Goal: Information Seeking & Learning: Check status

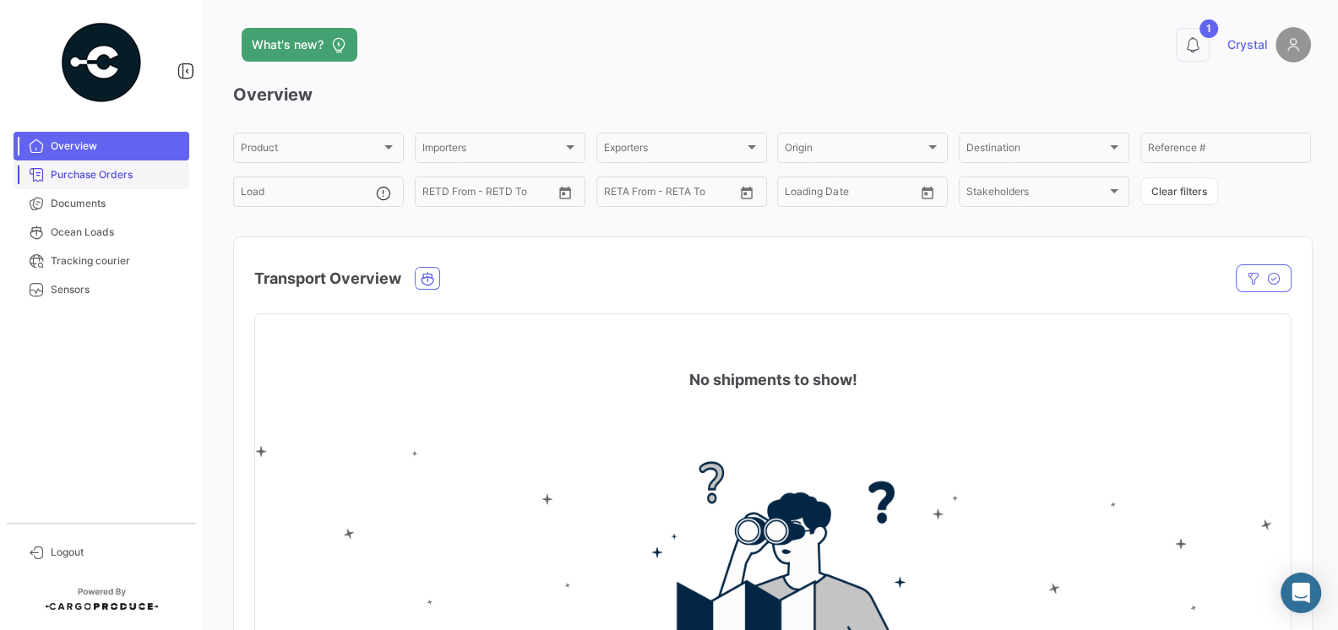
click at [63, 184] on link "Purchase Orders" at bounding box center [102, 174] width 176 height 29
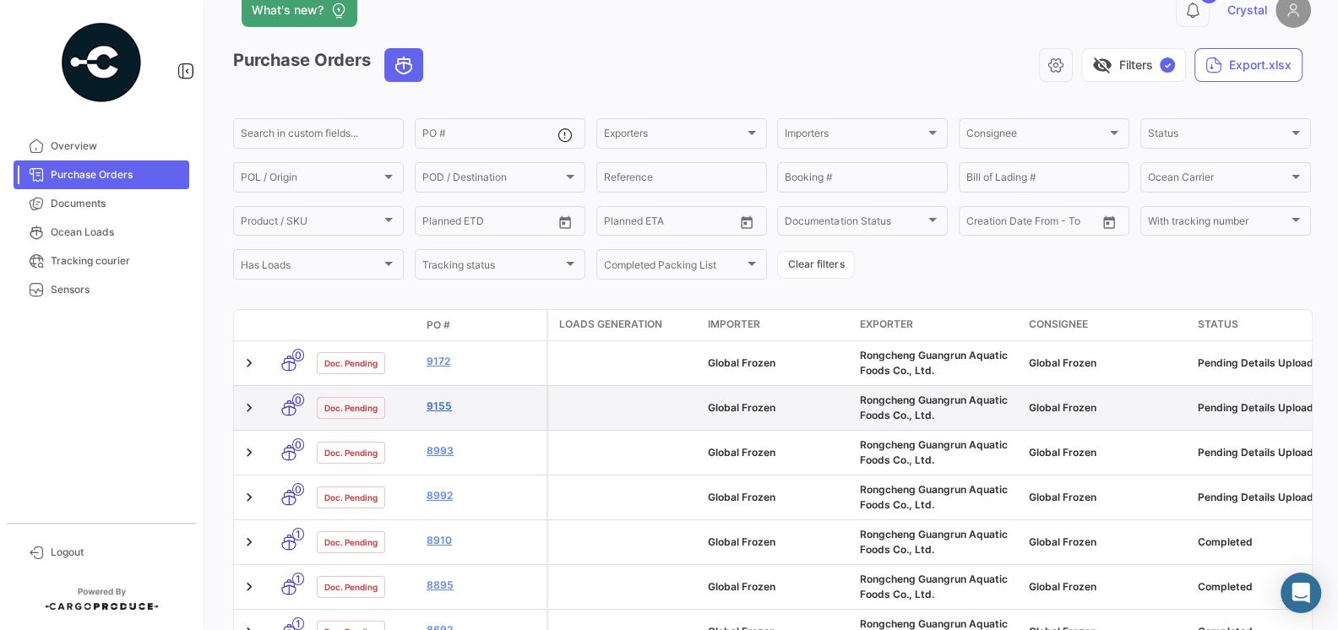
scroll to position [36, 0]
click at [438, 406] on link "9155" at bounding box center [483, 404] width 113 height 15
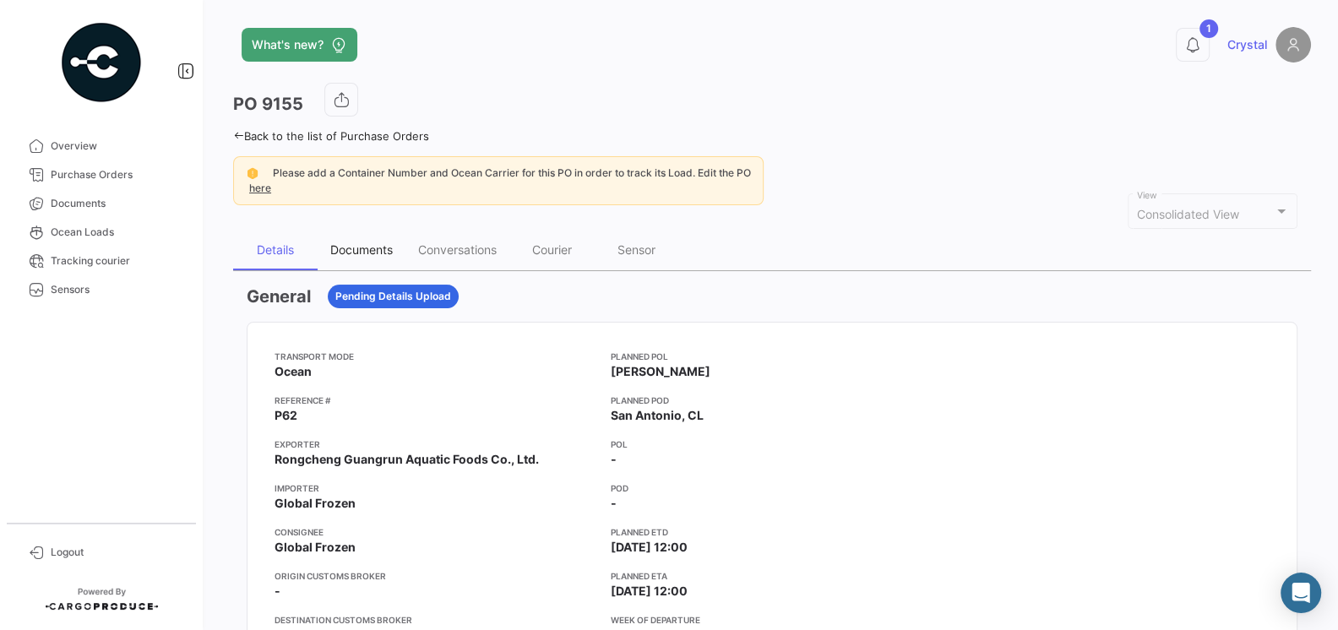
click at [354, 242] on div "Documents" at bounding box center [361, 249] width 63 height 14
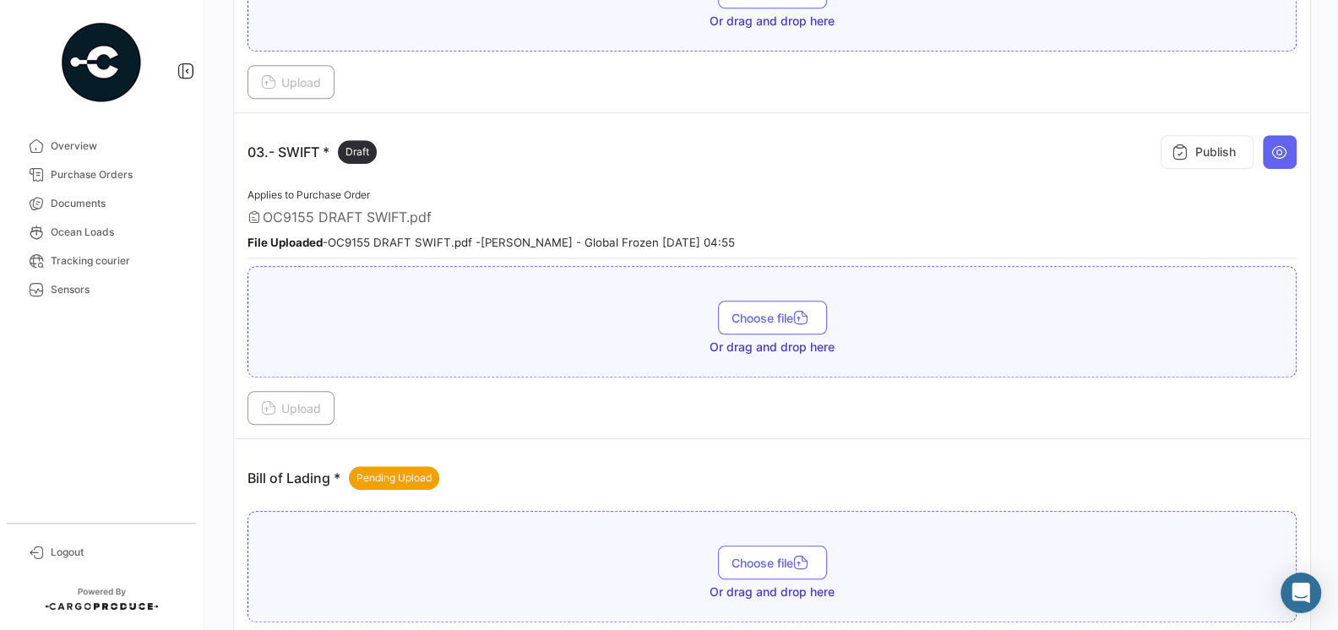
scroll to position [922, 0]
click at [369, 144] on span "Draft" at bounding box center [357, 151] width 24 height 15
click at [1266, 144] on button at bounding box center [1280, 151] width 34 height 34
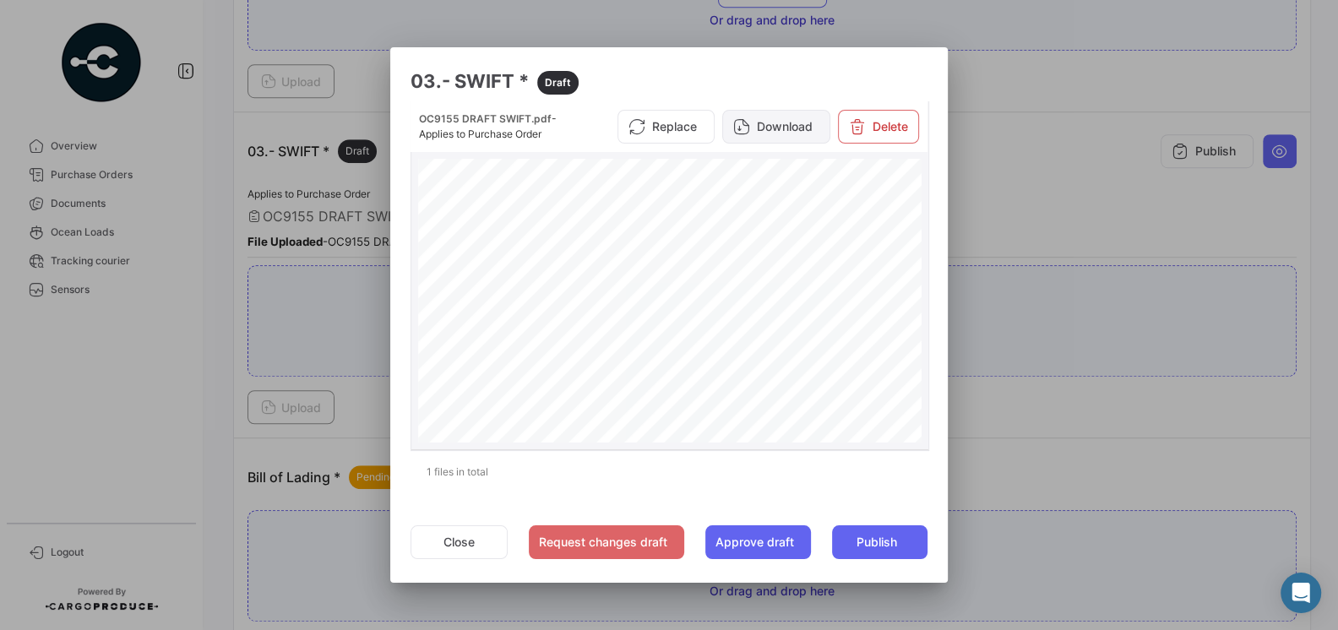
click at [777, 132] on button "Download" at bounding box center [776, 127] width 108 height 34
click at [1021, 207] on div at bounding box center [669, 315] width 1338 height 630
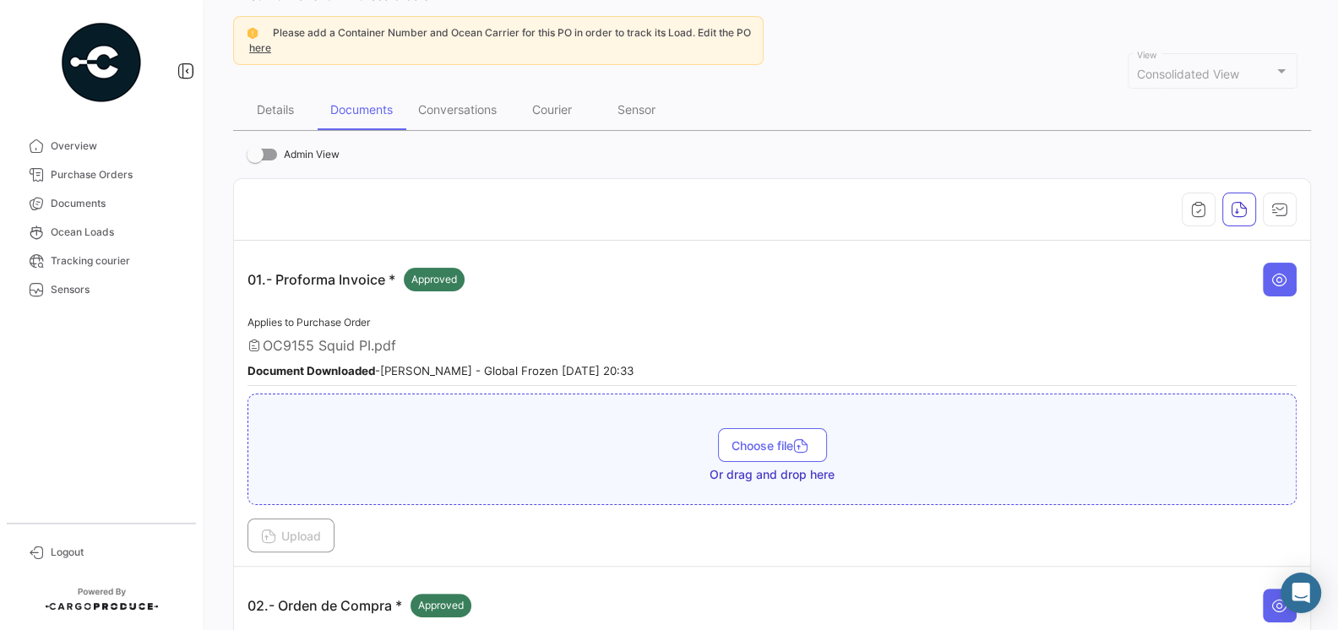
scroll to position [0, 0]
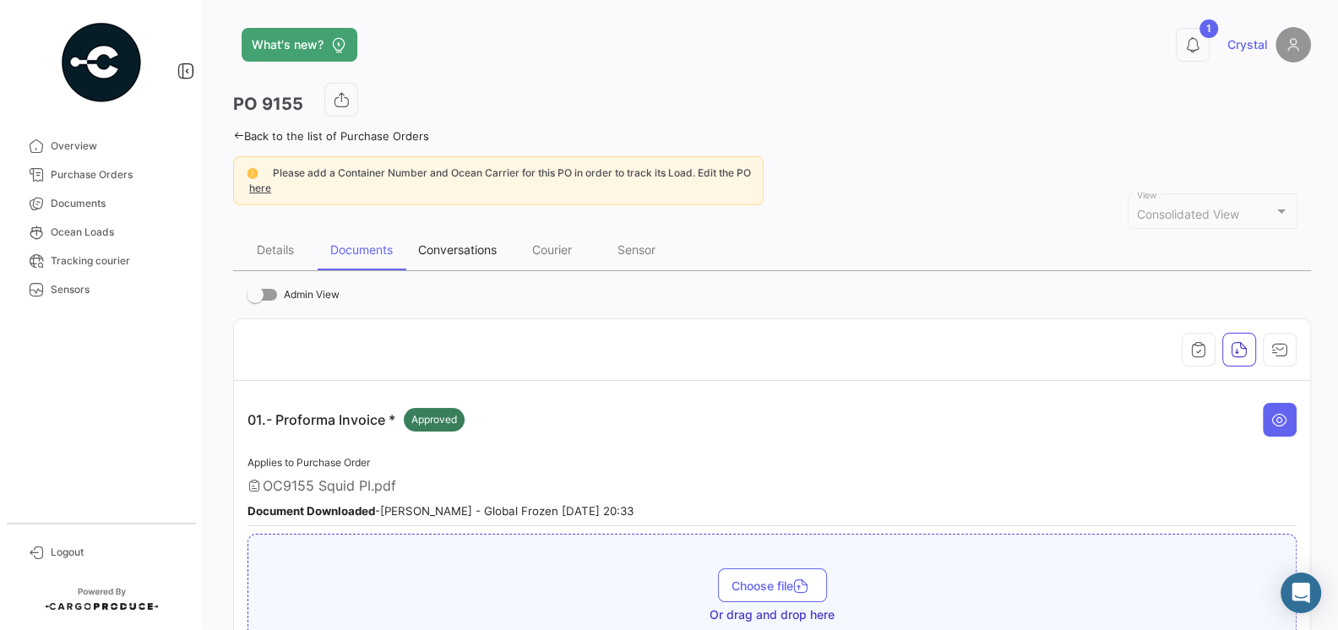
click at [432, 246] on div "Conversations" at bounding box center [457, 249] width 79 height 14
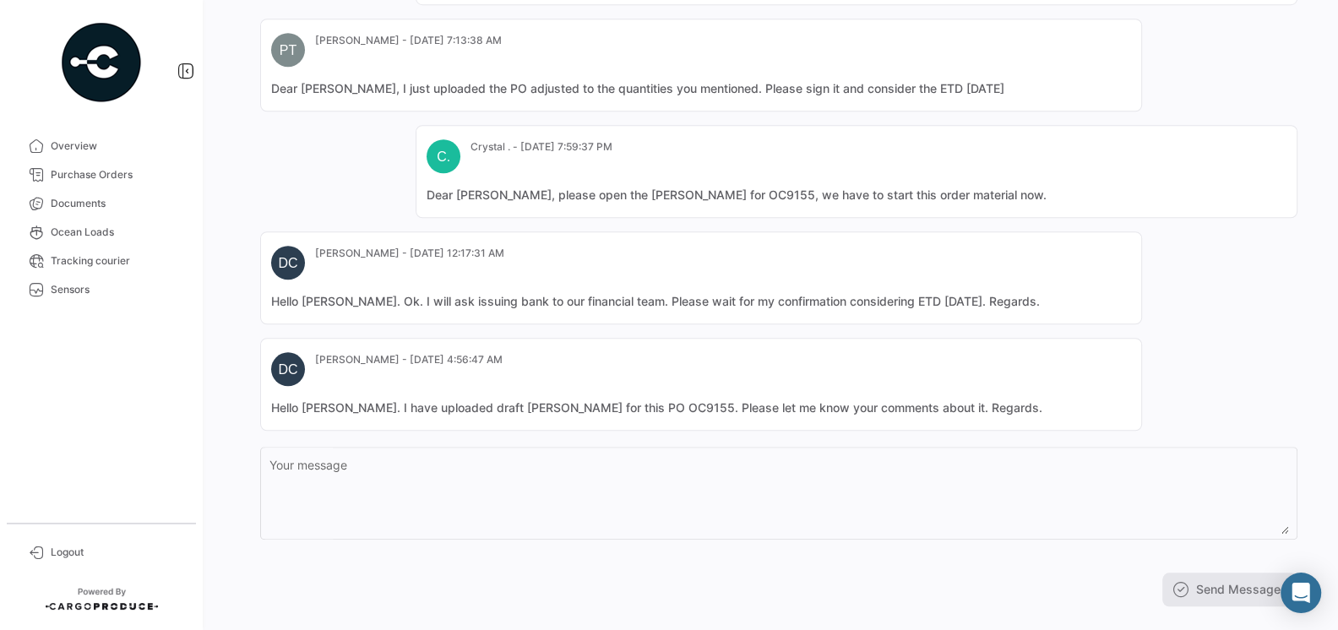
scroll to position [1123, 0]
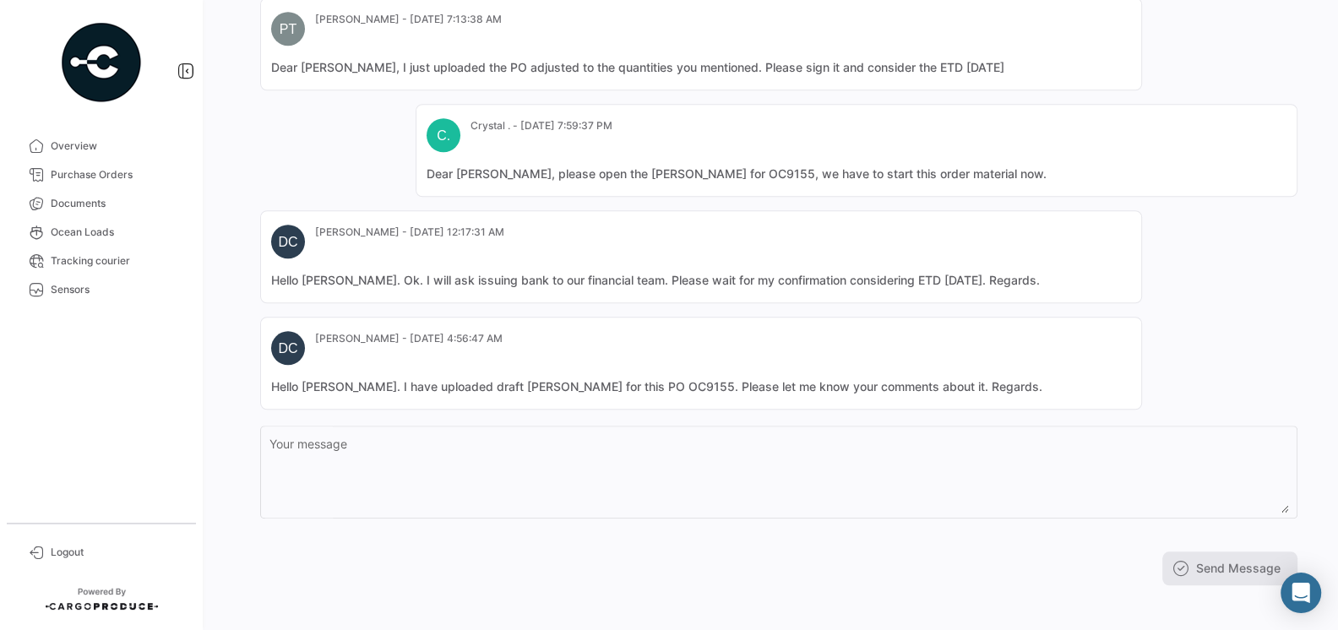
click at [499, 272] on mat-card-content "Hello [PERSON_NAME]. Ok. I will ask issuing bank to our financial team. Please …" at bounding box center [701, 280] width 860 height 17
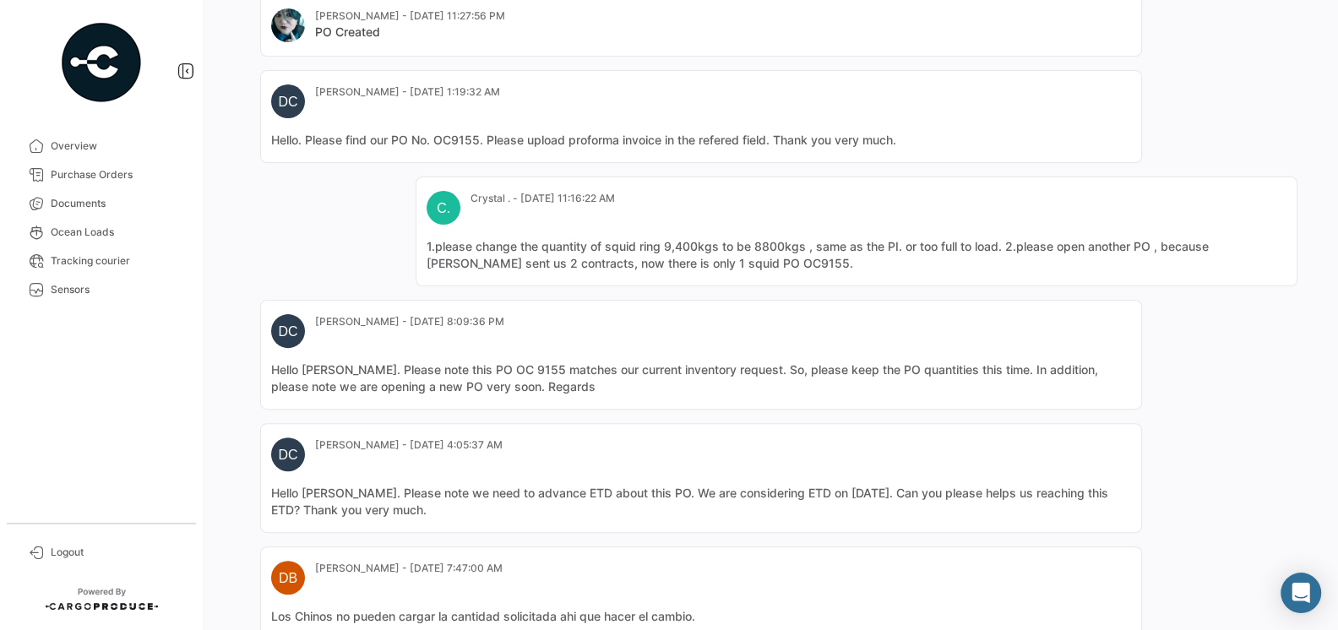
scroll to position [0, 0]
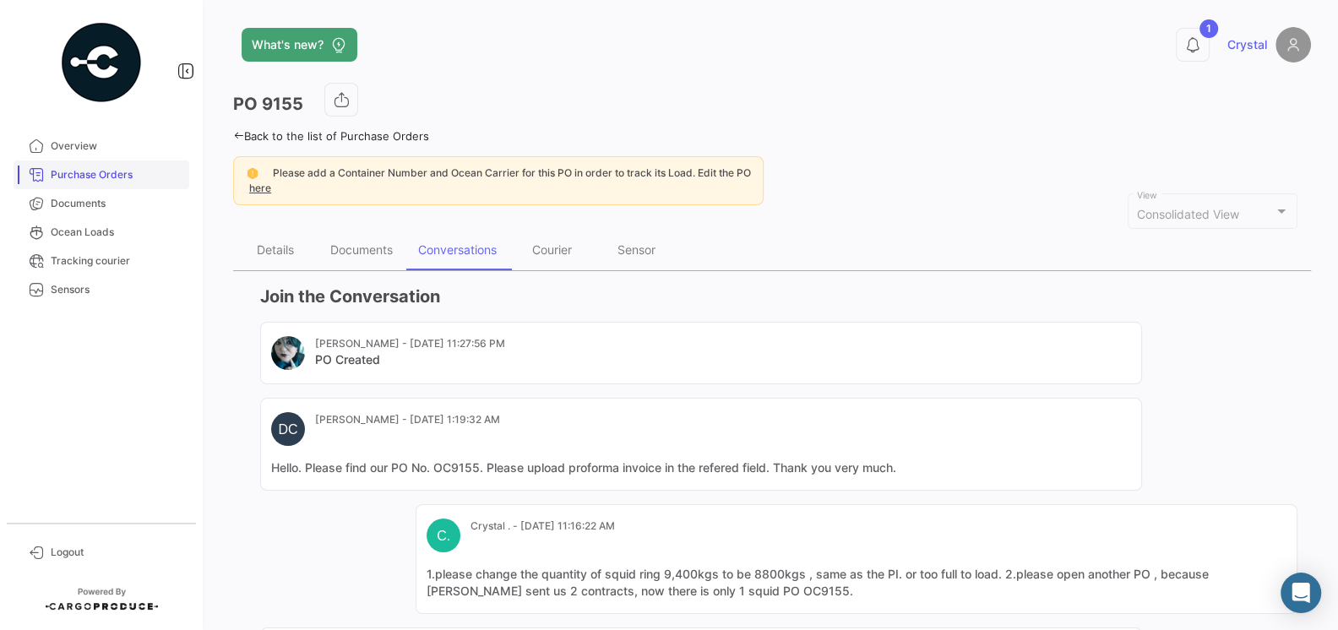
click at [96, 173] on span "Purchase Orders" at bounding box center [117, 174] width 132 height 15
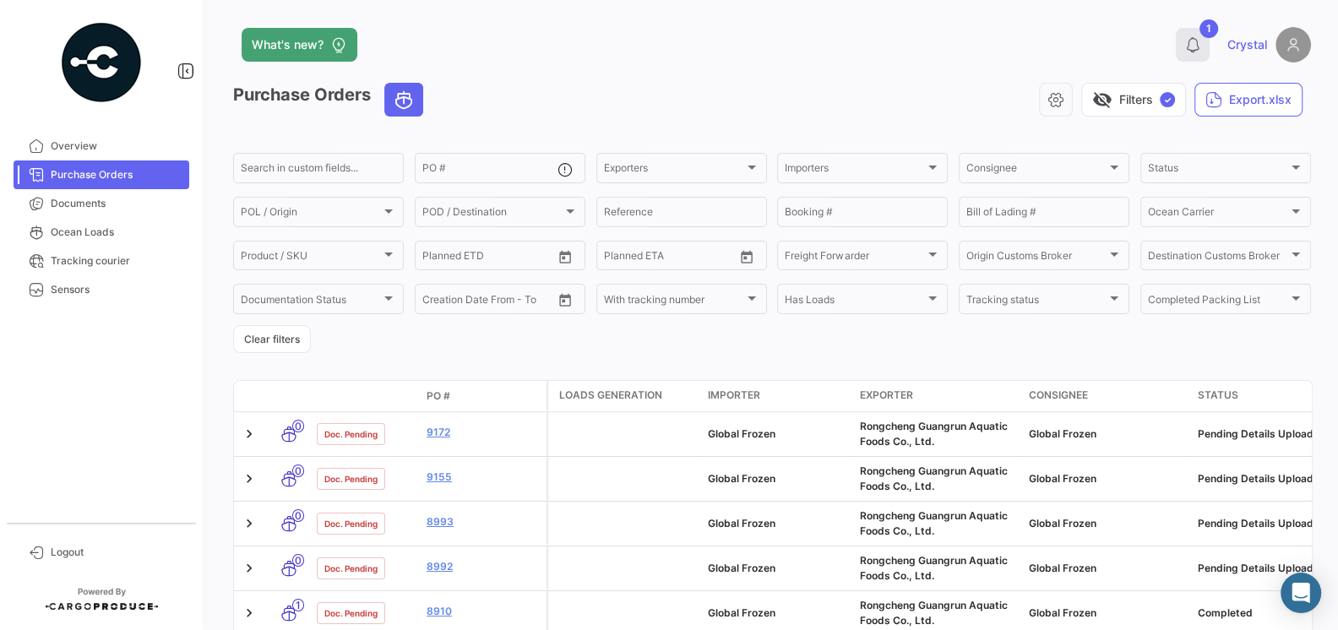
click at [1199, 44] on icon at bounding box center [1192, 44] width 17 height 17
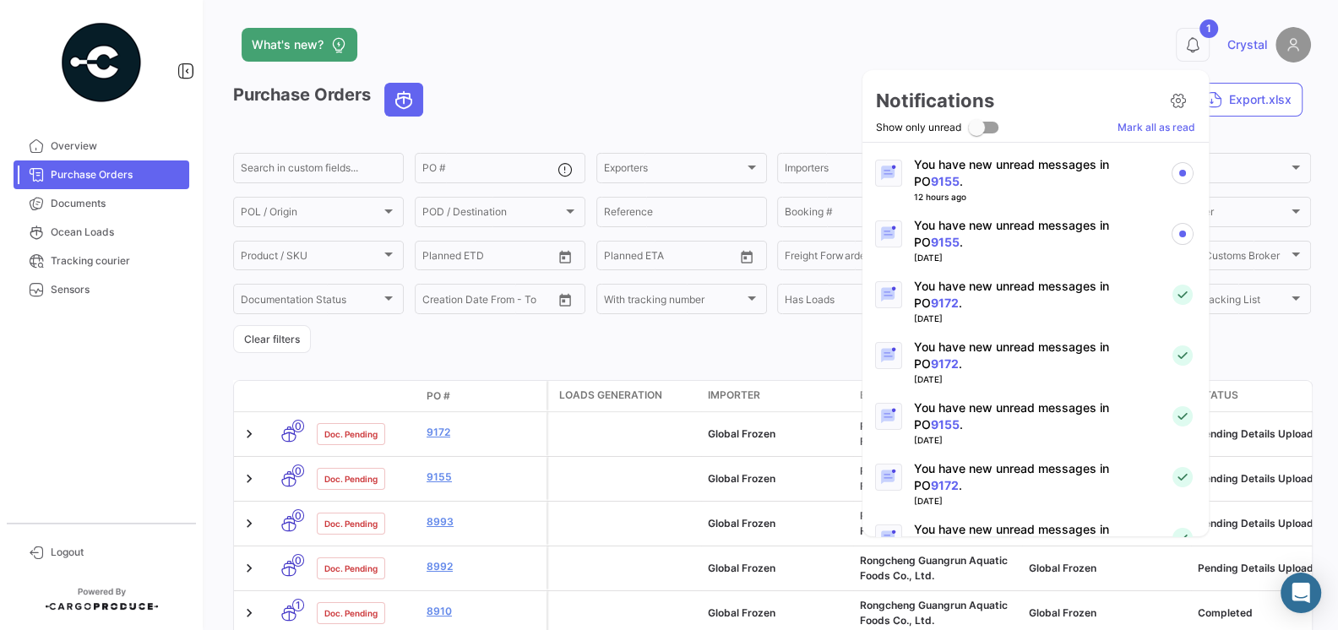
click at [1009, 239] on p "You have new unread messages in PO 9155 ." at bounding box center [1035, 234] width 242 height 34
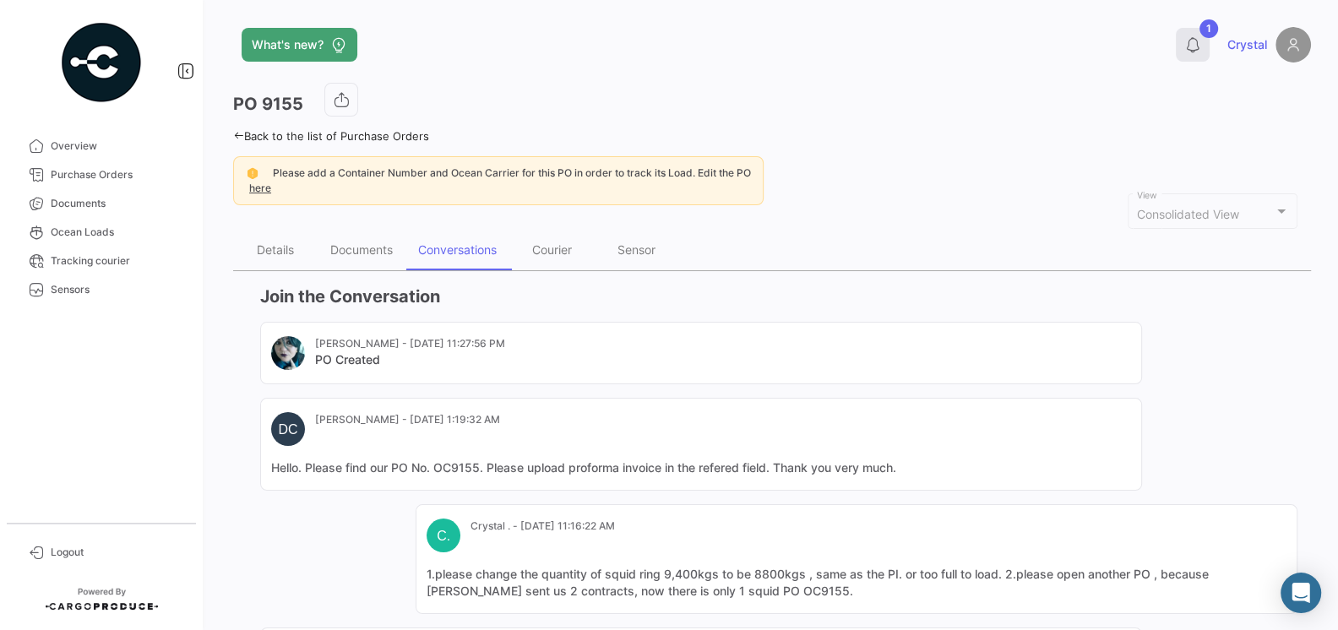
click at [1187, 52] on icon at bounding box center [1192, 44] width 17 height 17
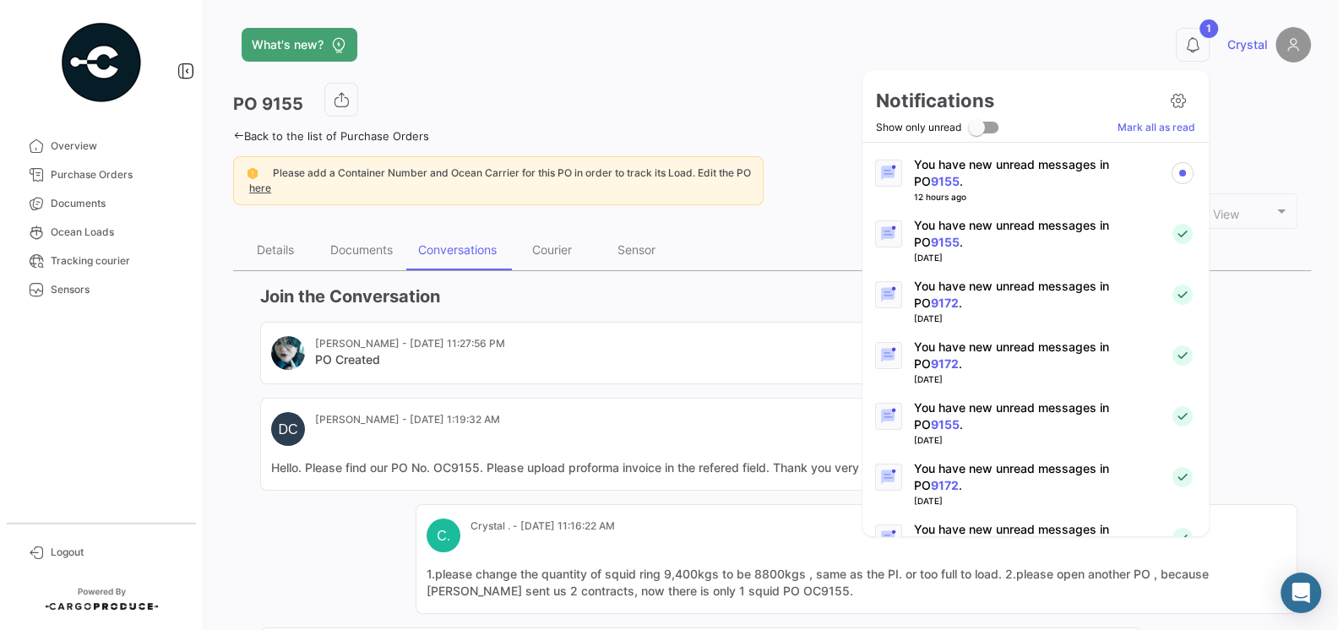
click at [1020, 187] on p "You have new unread messages in PO 9155 ." at bounding box center [1035, 173] width 242 height 34
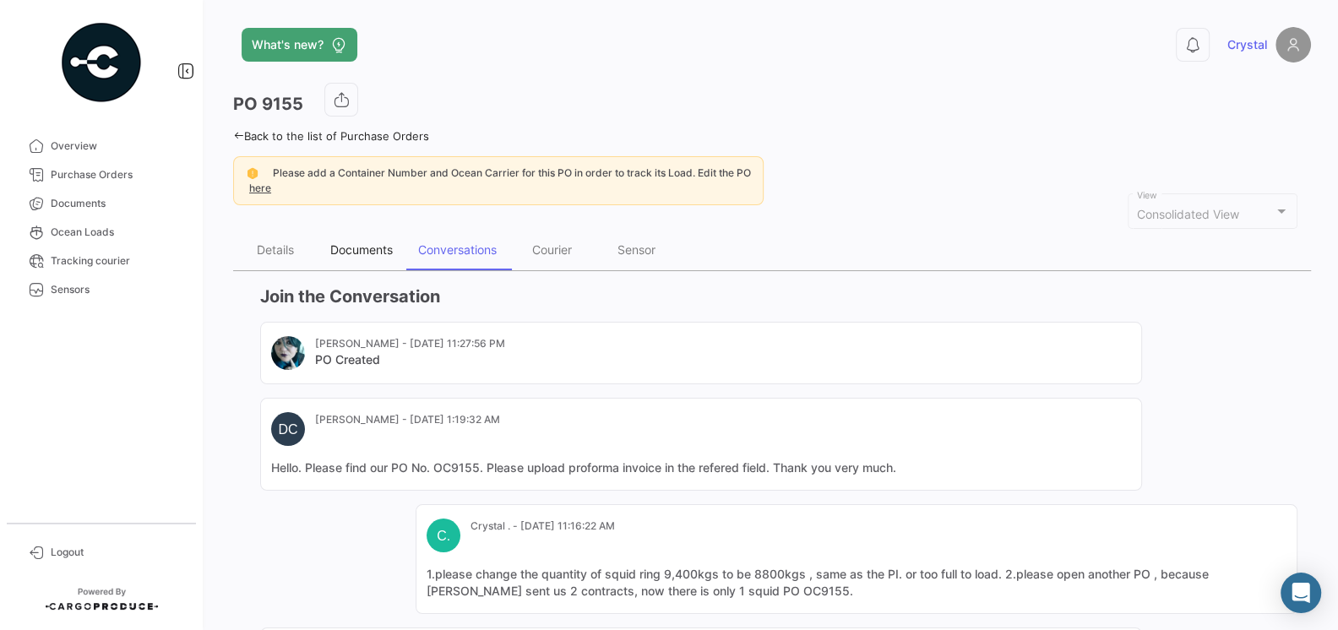
click at [372, 255] on div "Documents" at bounding box center [362, 250] width 88 height 41
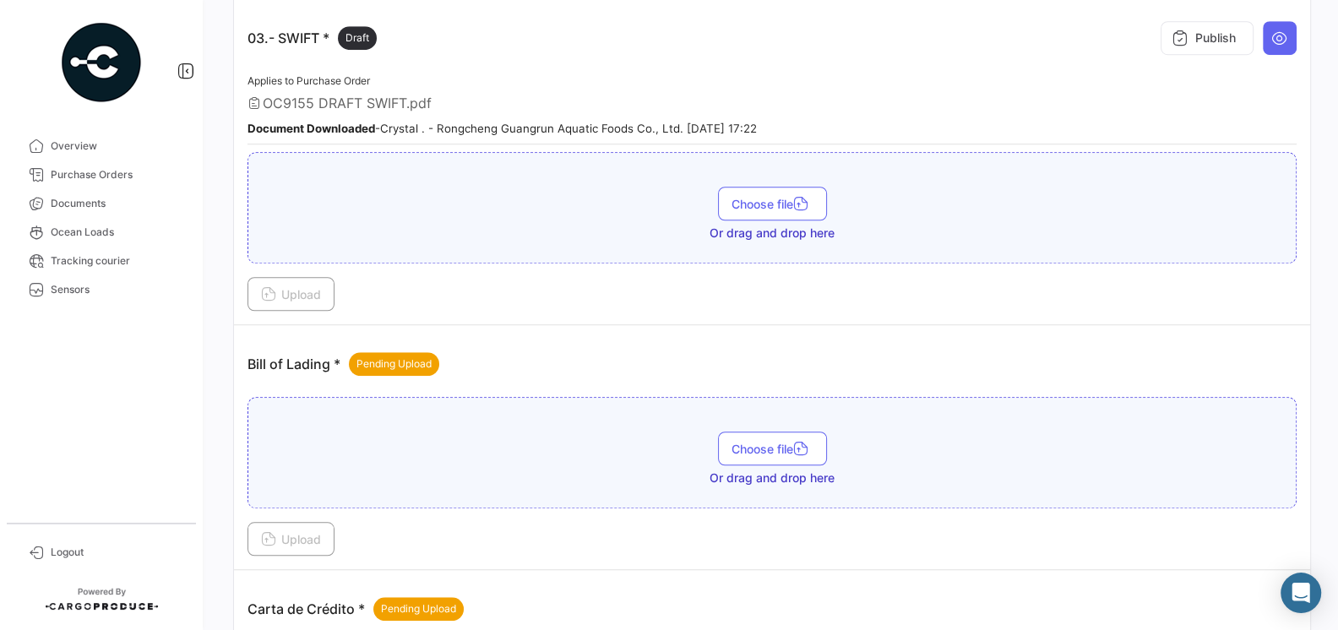
scroll to position [1036, 0]
click at [74, 202] on span "Documents" at bounding box center [117, 203] width 132 height 15
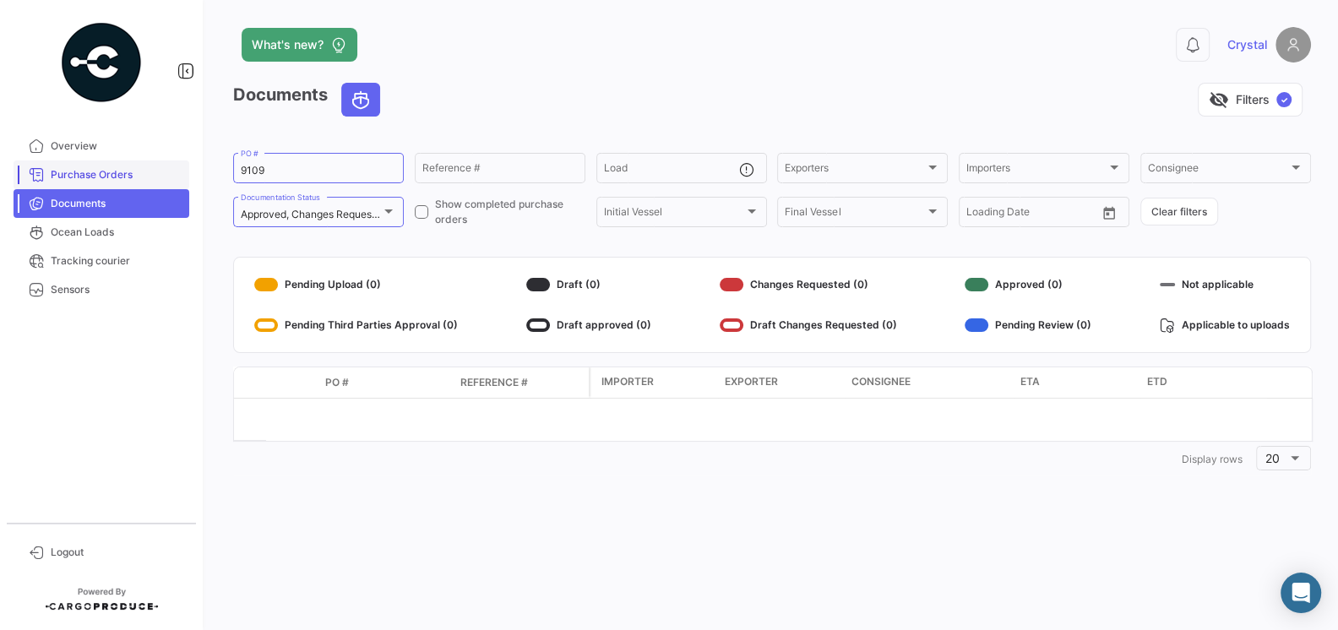
click at [96, 167] on span "Purchase Orders" at bounding box center [117, 174] width 132 height 15
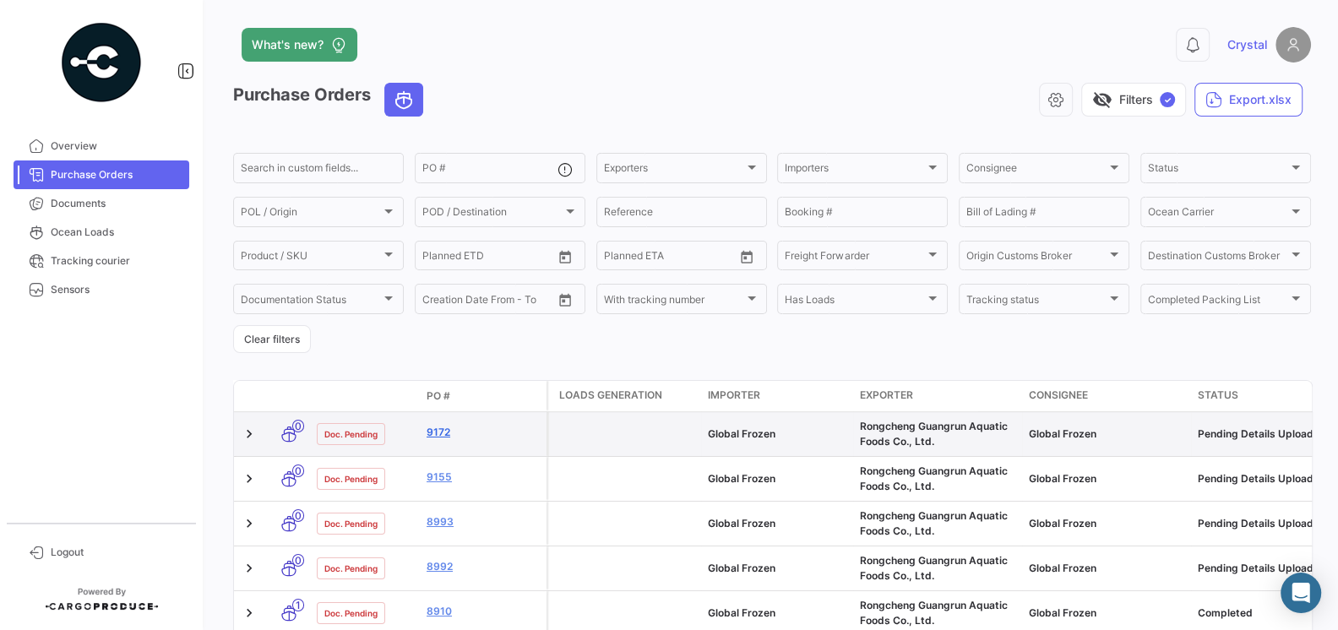
click at [438, 434] on link "9172" at bounding box center [483, 432] width 113 height 15
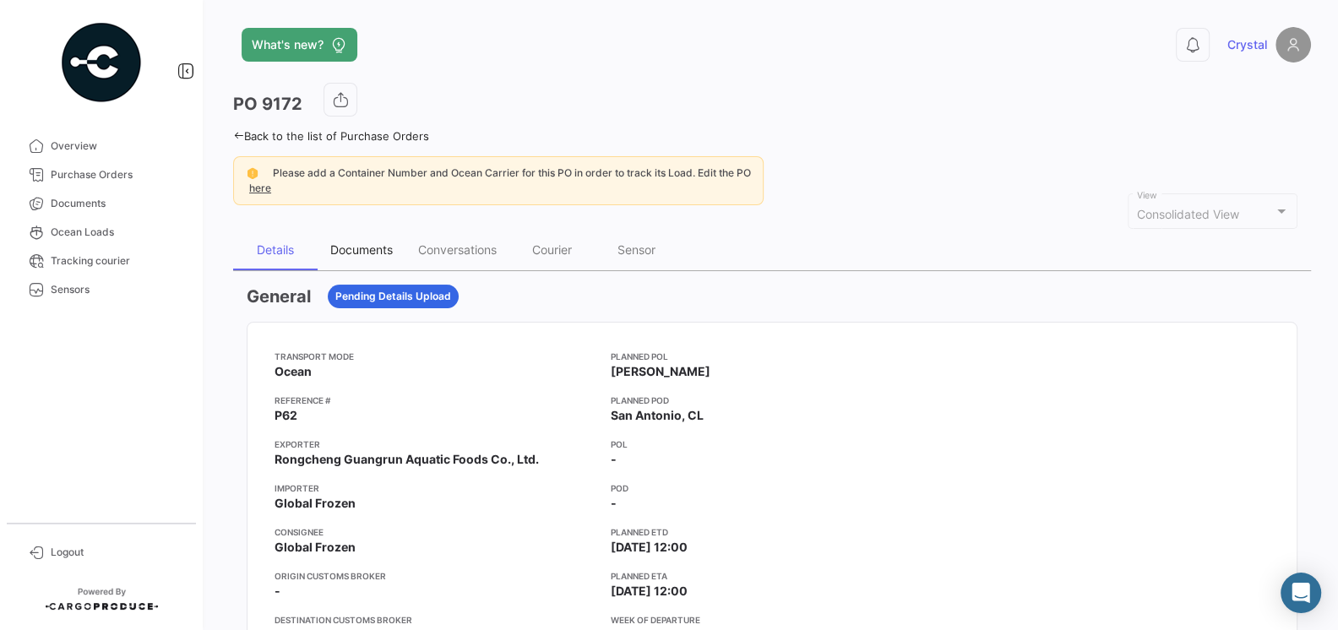
click at [367, 256] on div "Documents" at bounding box center [362, 250] width 88 height 41
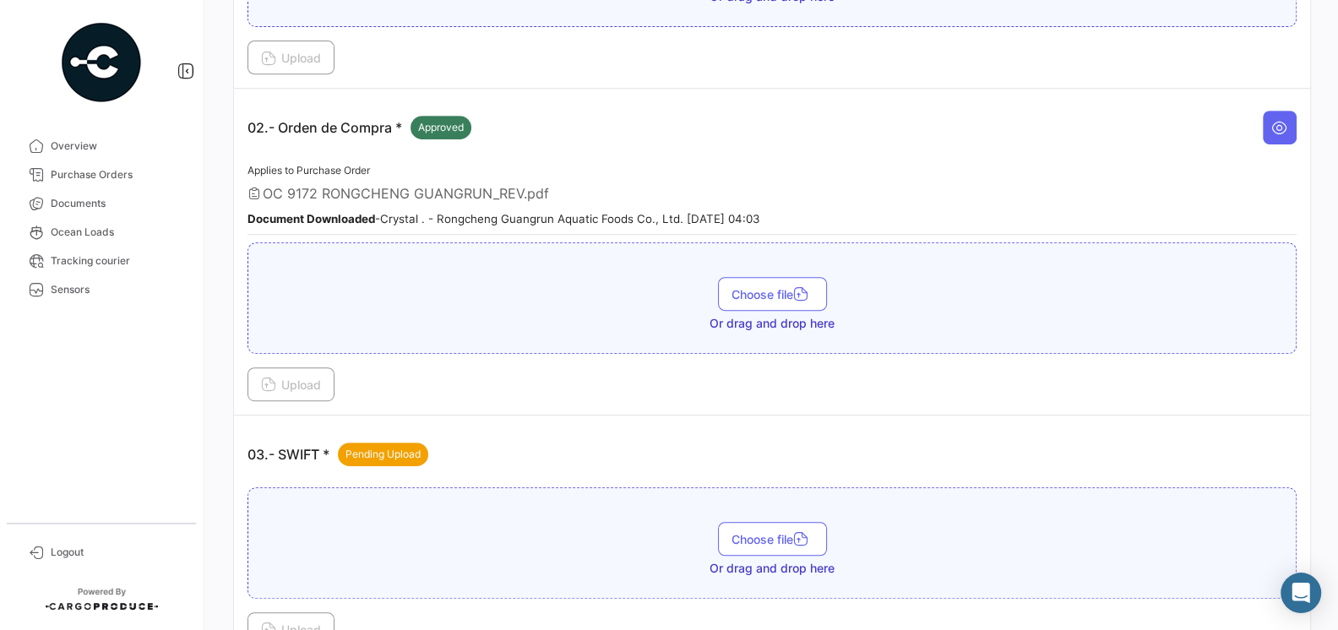
scroll to position [528, 0]
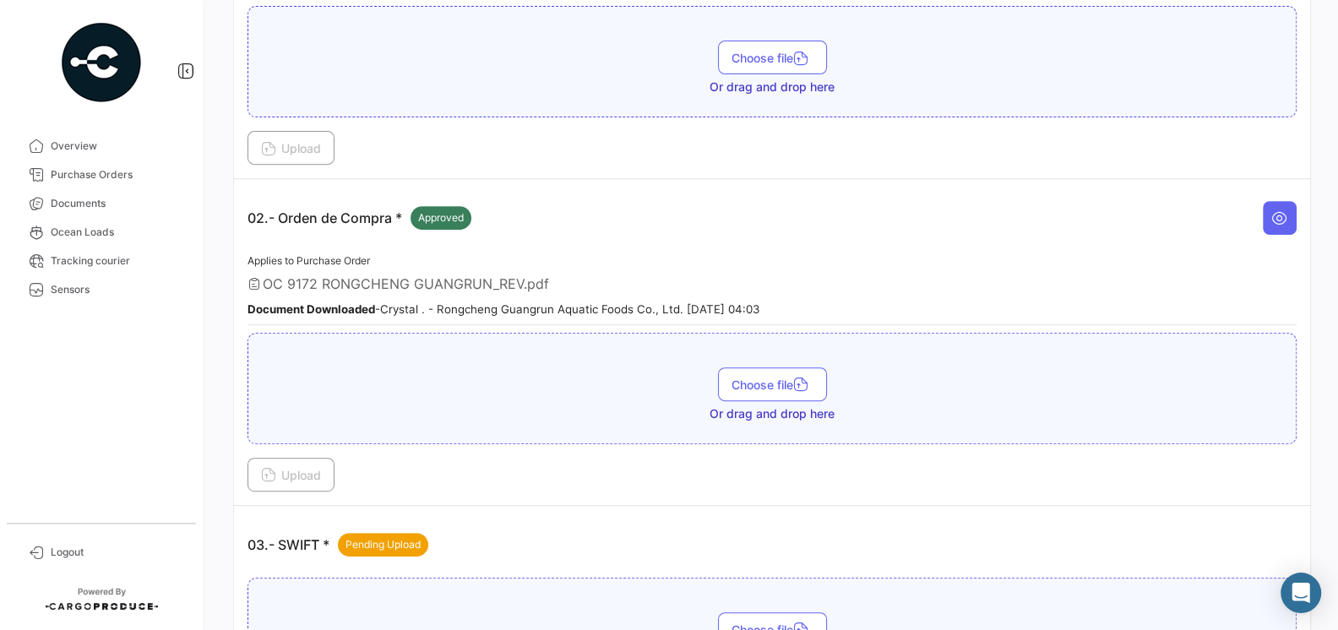
click at [313, 262] on div "Applies to Purchase Order OC 9172 RONGCHENG GUANGRUN_REV.pdf Document Downloade…" at bounding box center [771, 288] width 1049 height 74
click at [56, 554] on span "Logout" at bounding box center [117, 552] width 132 height 15
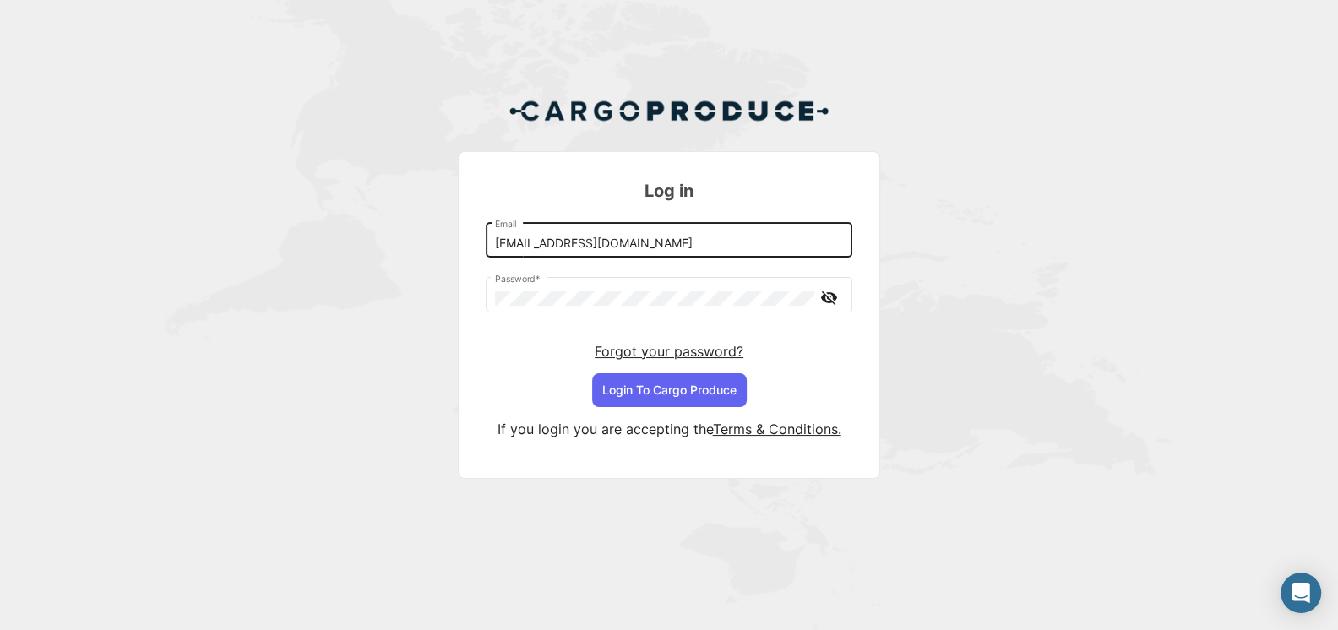
click at [660, 240] on input "[EMAIL_ADDRESS][DOMAIN_NAME]" at bounding box center [669, 244] width 349 height 14
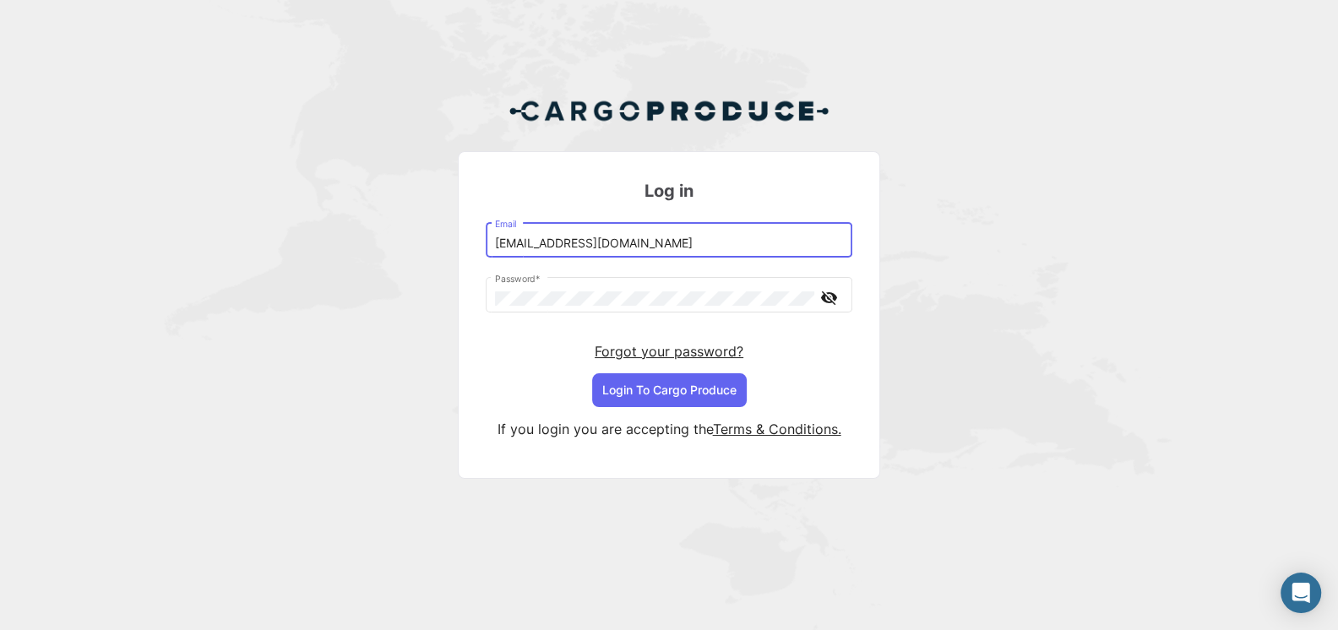
type input "[EMAIL_ADDRESS][DOMAIN_NAME]"
click at [689, 396] on button "Login To Cargo Produce" at bounding box center [669, 390] width 155 height 34
